Goal: Task Accomplishment & Management: Manage account settings

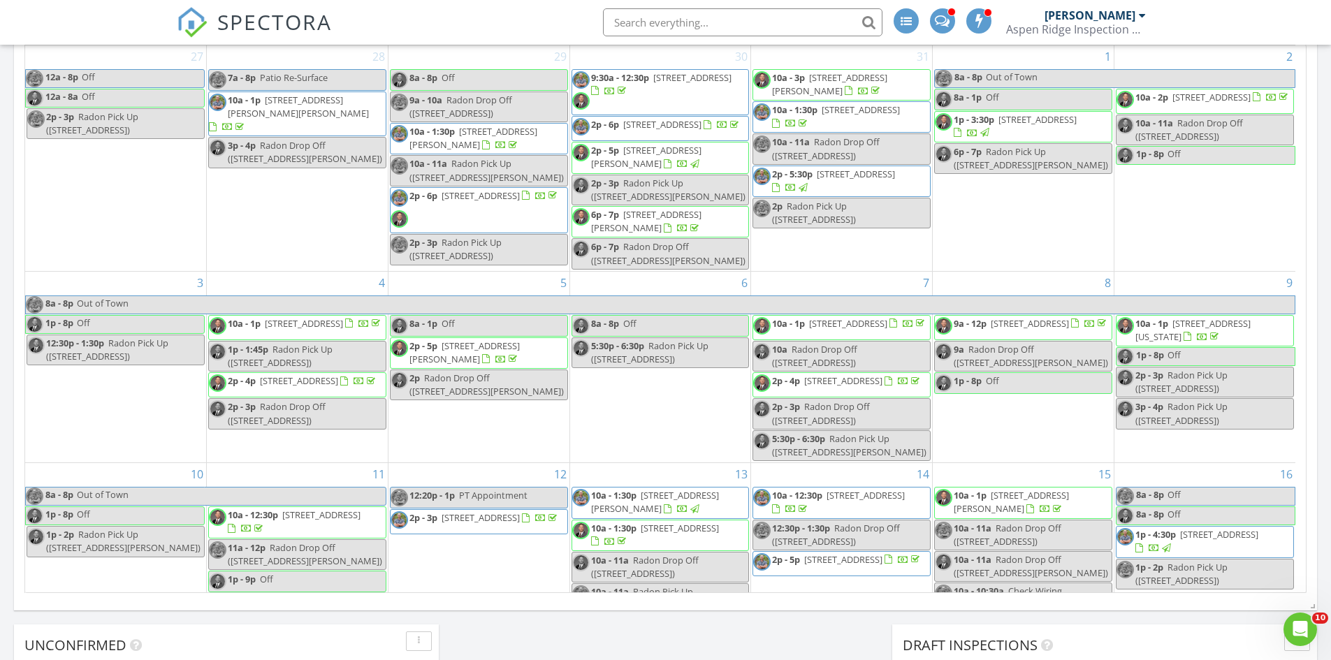
scroll to position [1293, 1352]
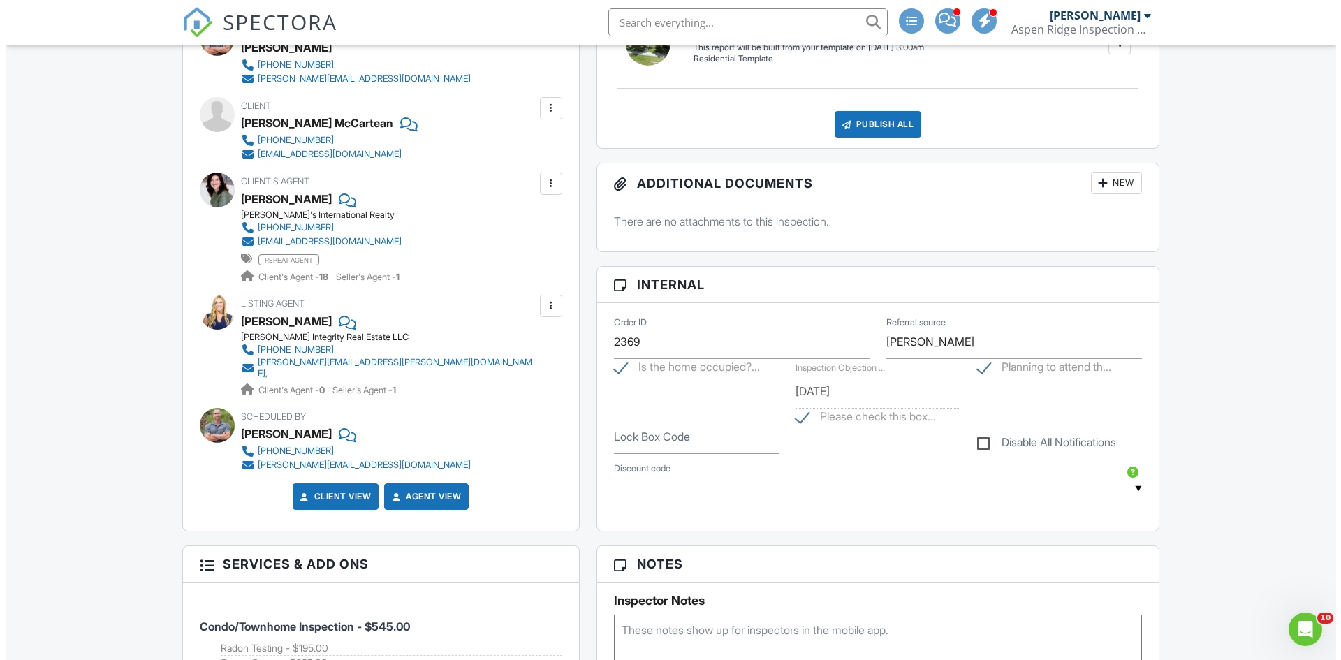
scroll to position [419, 0]
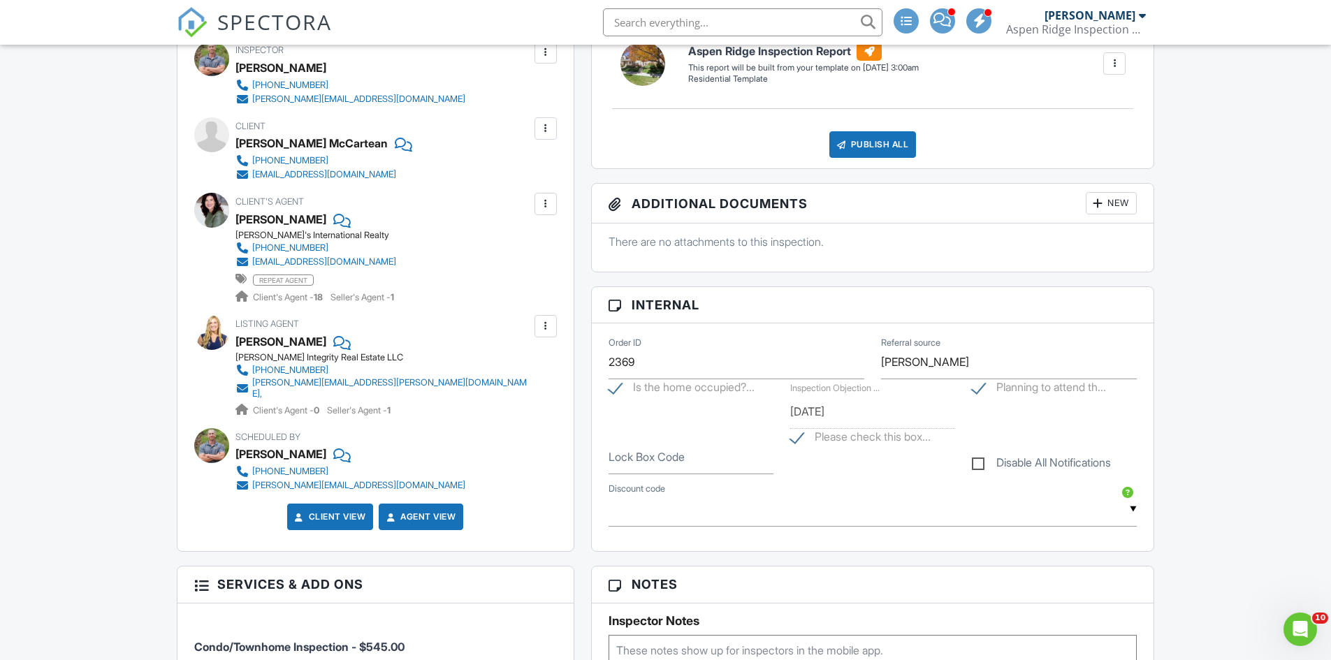
click at [316, 145] on div "[PERSON_NAME] McCartean" at bounding box center [311, 143] width 152 height 21
click at [539, 129] on div at bounding box center [546, 129] width 14 height 14
click at [523, 168] on li "Edit" at bounding box center [512, 171] width 71 height 35
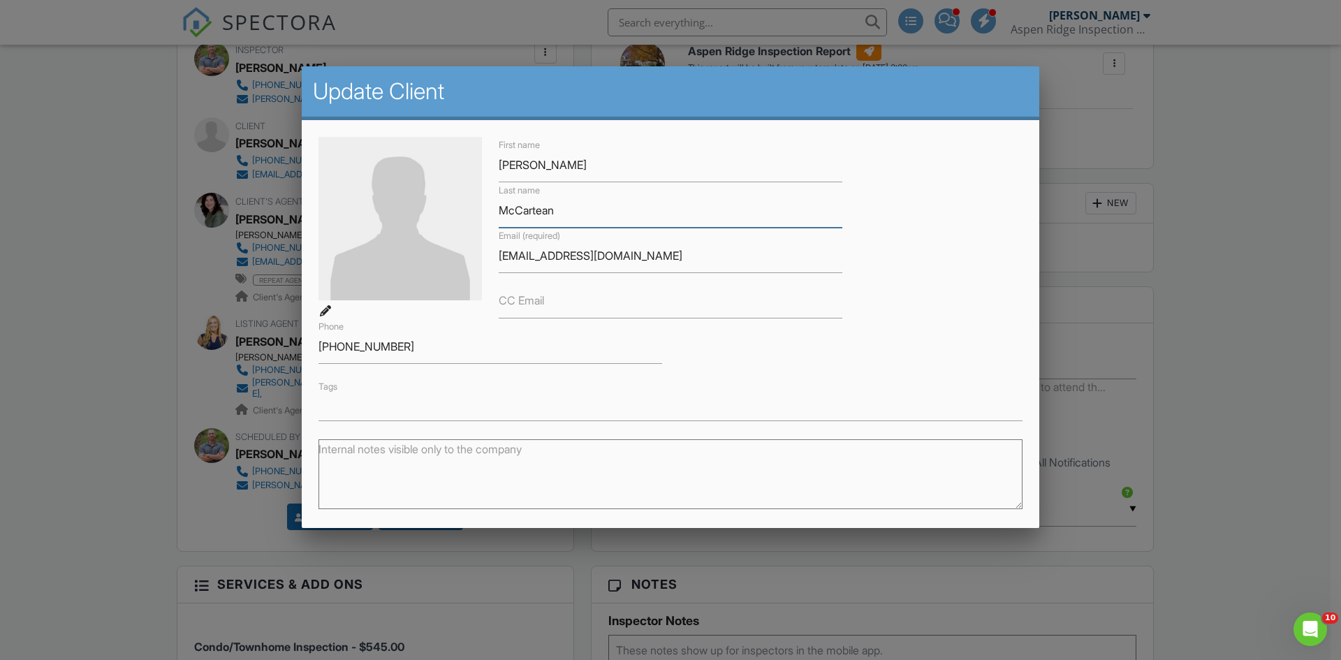
click at [542, 211] on input "McCartean" at bounding box center [671, 211] width 344 height 34
type input "[PERSON_NAME]"
click at [547, 254] on input "[EMAIL_ADDRESS][DOMAIN_NAME]" at bounding box center [671, 256] width 344 height 34
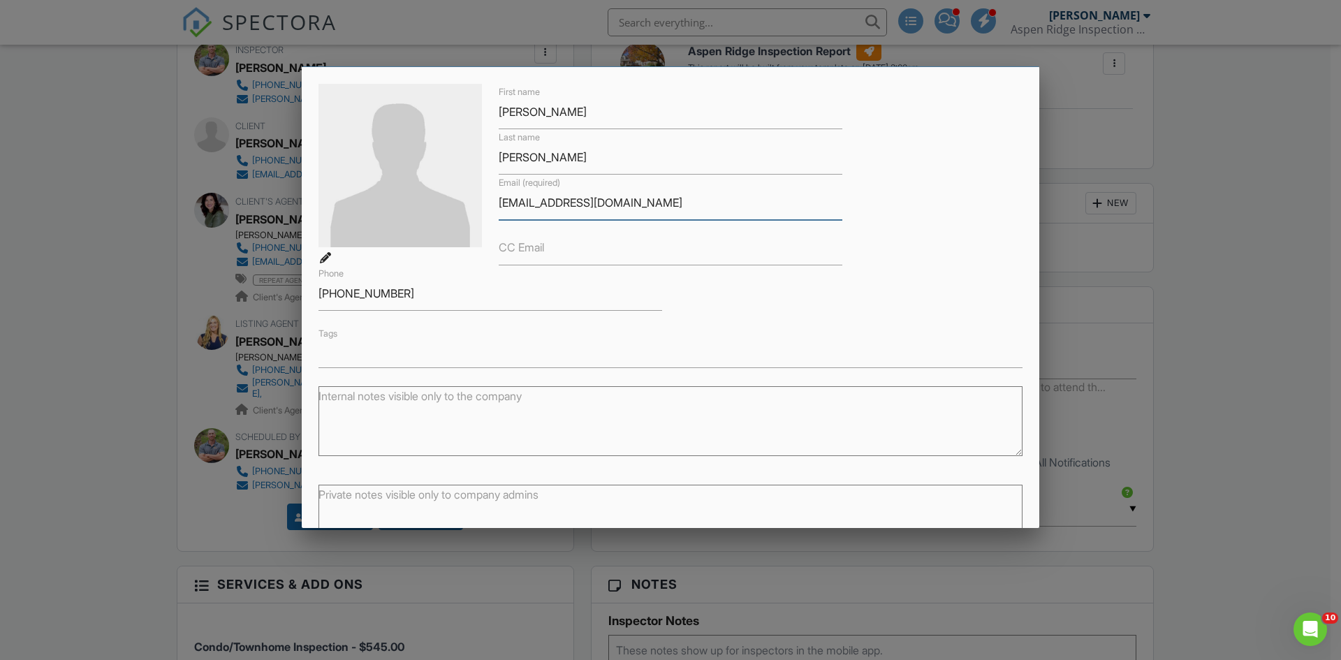
scroll to position [143, 0]
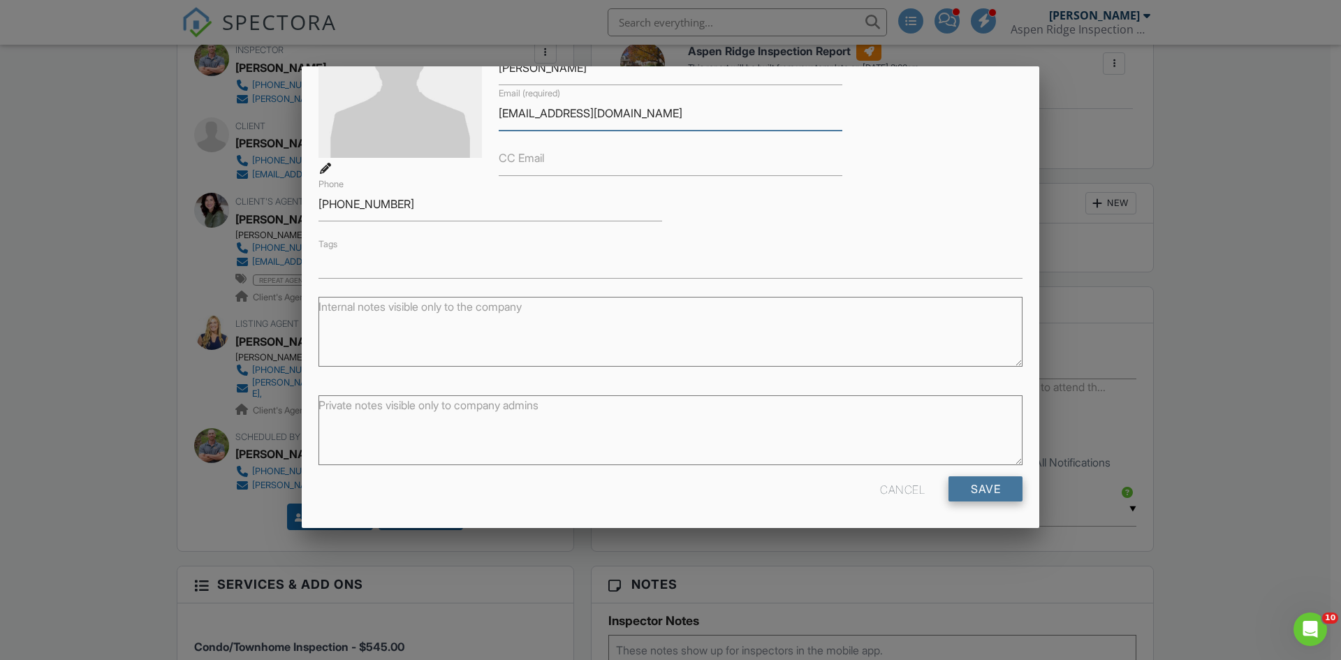
type input "[EMAIL_ADDRESS][DOMAIN_NAME]"
click at [949, 487] on input "Save" at bounding box center [986, 488] width 74 height 25
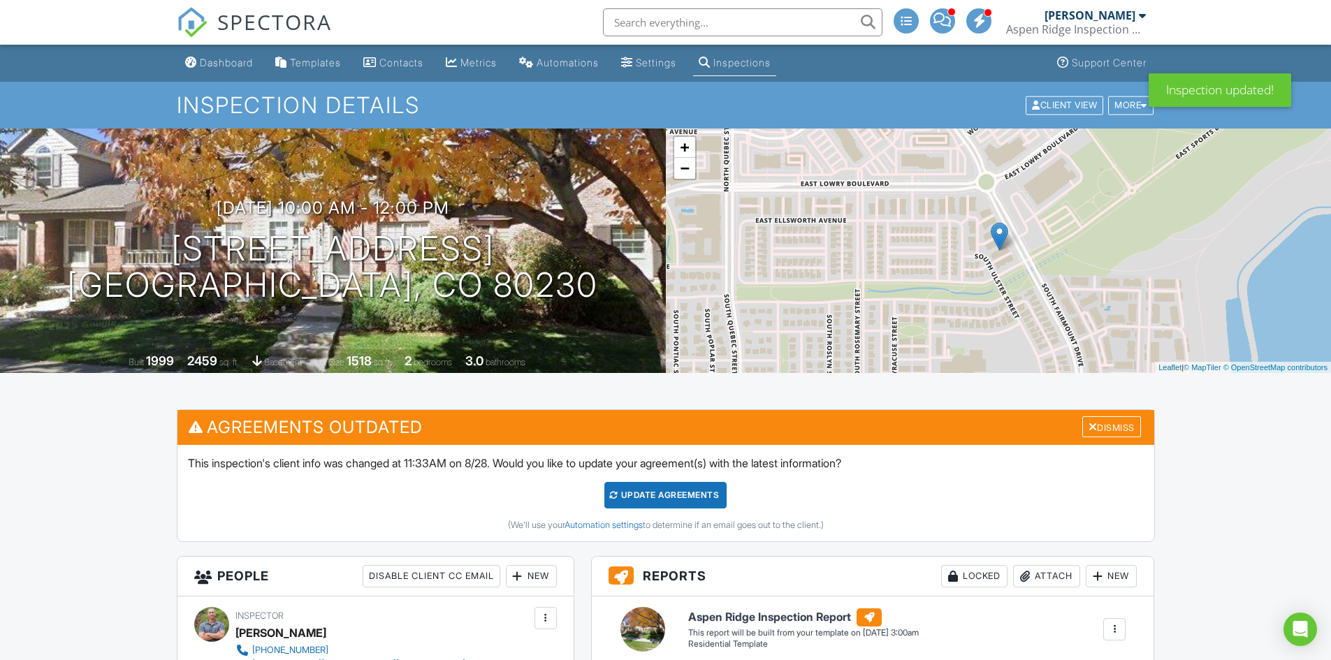
click at [662, 488] on div "Update Agreements" at bounding box center [665, 495] width 122 height 27
